Goal: Check status: Check status

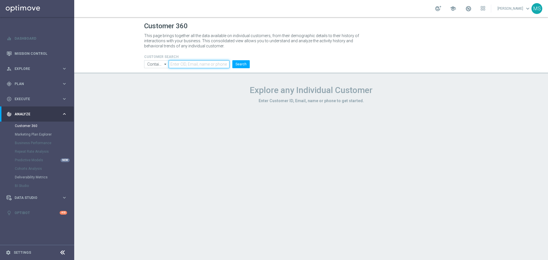
click at [178, 66] on input "text" at bounding box center [199, 64] width 61 height 8
paste input "1055333"
type input "1055333"
click at [238, 66] on button "Search" at bounding box center [240, 64] width 17 height 8
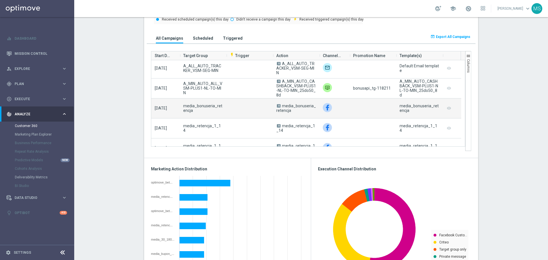
scroll to position [171, 0]
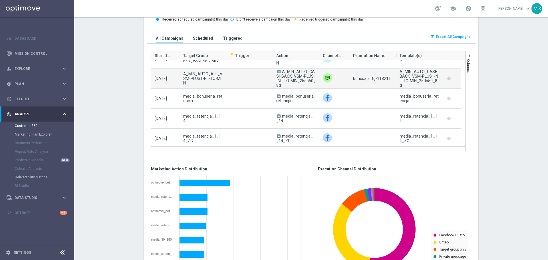
click at [381, 78] on span "bonusapi_tg-118211" at bounding box center [372, 78] width 38 height 5
copy span "118211"
drag, startPoint x: 309, startPoint y: 84, endPoint x: 279, endPoint y: 72, distance: 32.1
click at [279, 72] on campaign-grid-action-column "A A_MIN_AUTO_CASHBACK_VSM-PLUS1-NL-TO-MIN_25do50_8d" at bounding box center [296, 78] width 40 height 18
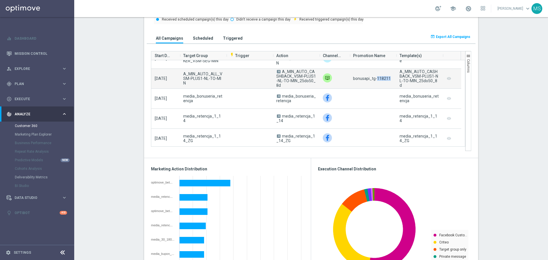
click at [279, 73] on campaign-grid-action-column "A A_MIN_AUTO_CASHBACK_VSM-PLUS1-NL-TO-MIN_25do50_8d" at bounding box center [296, 78] width 40 height 18
click at [282, 84] on span "A_MIN_AUTO_CASHBACK_VSM-PLUS1-NL-TO-MIN_25do50_8d" at bounding box center [296, 78] width 40 height 18
drag, startPoint x: 283, startPoint y: 87, endPoint x: 280, endPoint y: 71, distance: 16.7
click at [280, 71] on span "A A_MIN_AUTO_CASHBACK_VSM-PLUS1-NL-TO-MIN_25do50_8d" at bounding box center [296, 78] width 40 height 18
copy span "A_MIN_AUTO_CASHBACK_VSM-PLUS1-NL-TO-MIN_25do50_8d"
